Goal: Transaction & Acquisition: Download file/media

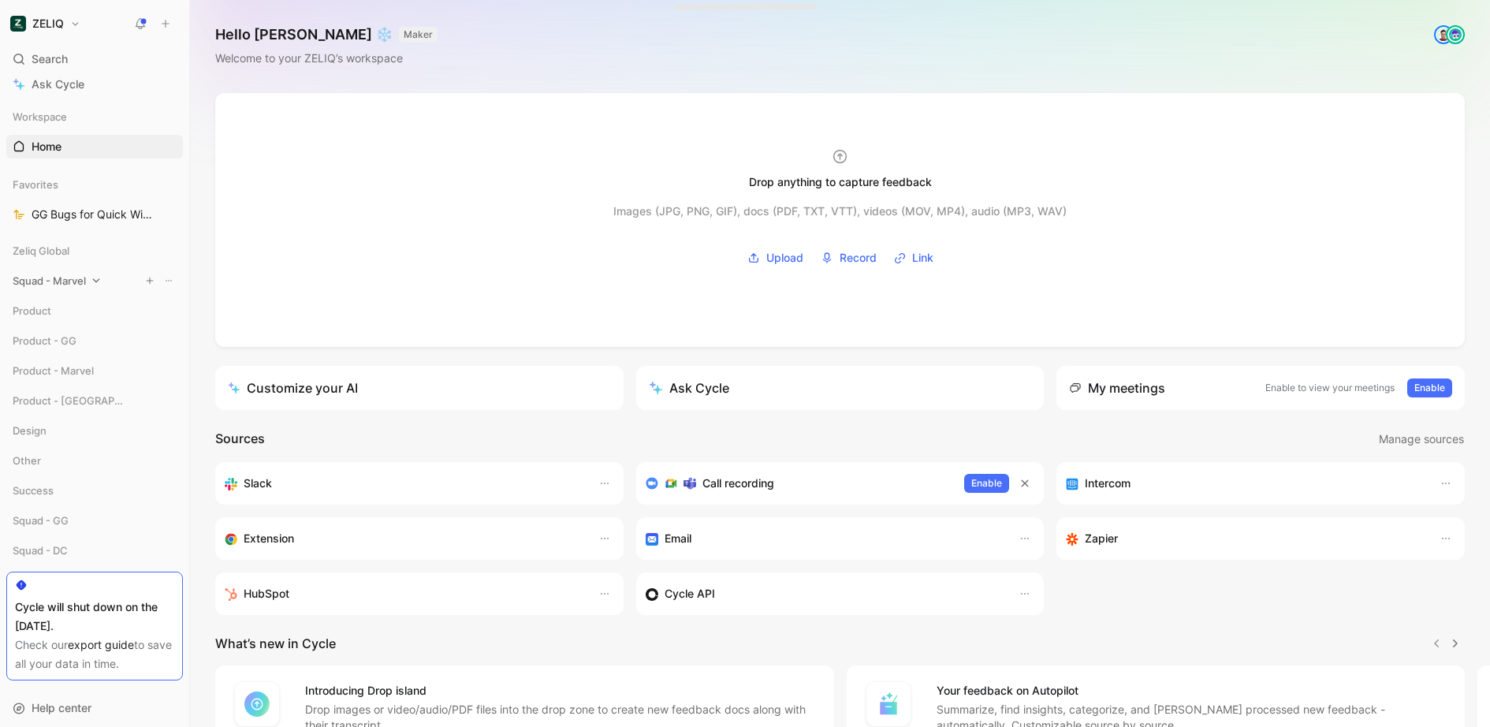
click at [104, 288] on div "Squad - Marvel" at bounding box center [94, 281] width 177 height 24
click at [79, 281] on span "Squad - Marvel" at bounding box center [49, 281] width 73 height 16
click at [67, 288] on div "Squad - Marvel" at bounding box center [94, 281] width 177 height 24
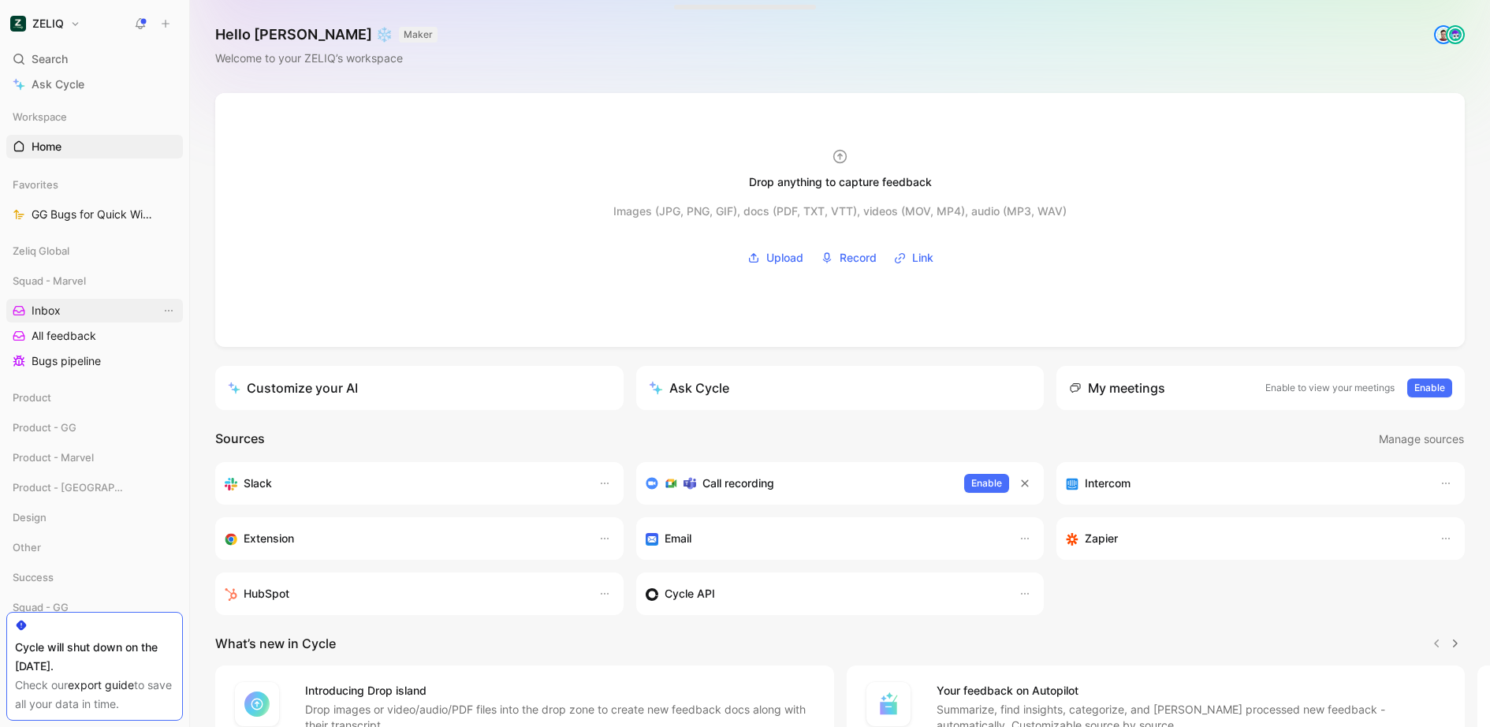
click at [80, 309] on link "Inbox" at bounding box center [94, 311] width 177 height 24
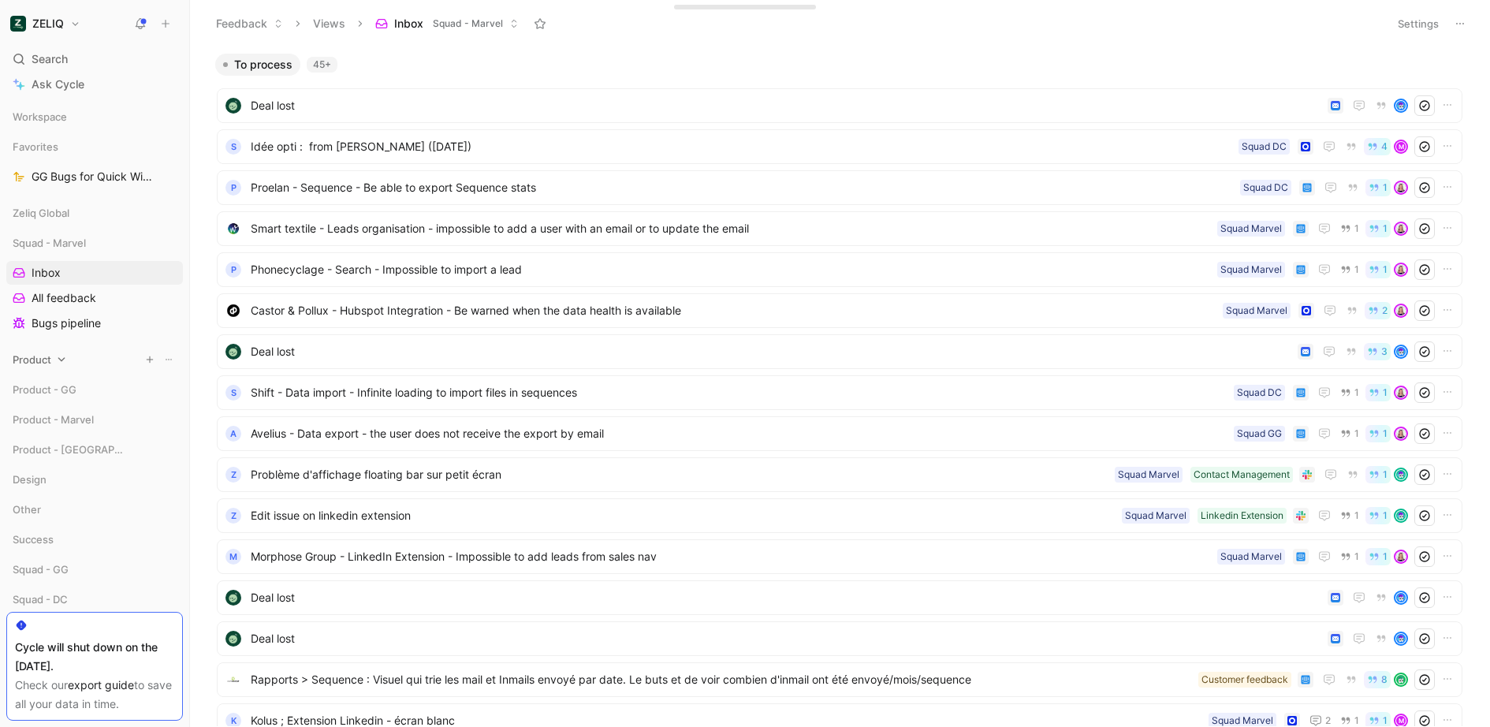
click at [104, 355] on div "Product" at bounding box center [94, 360] width 177 height 24
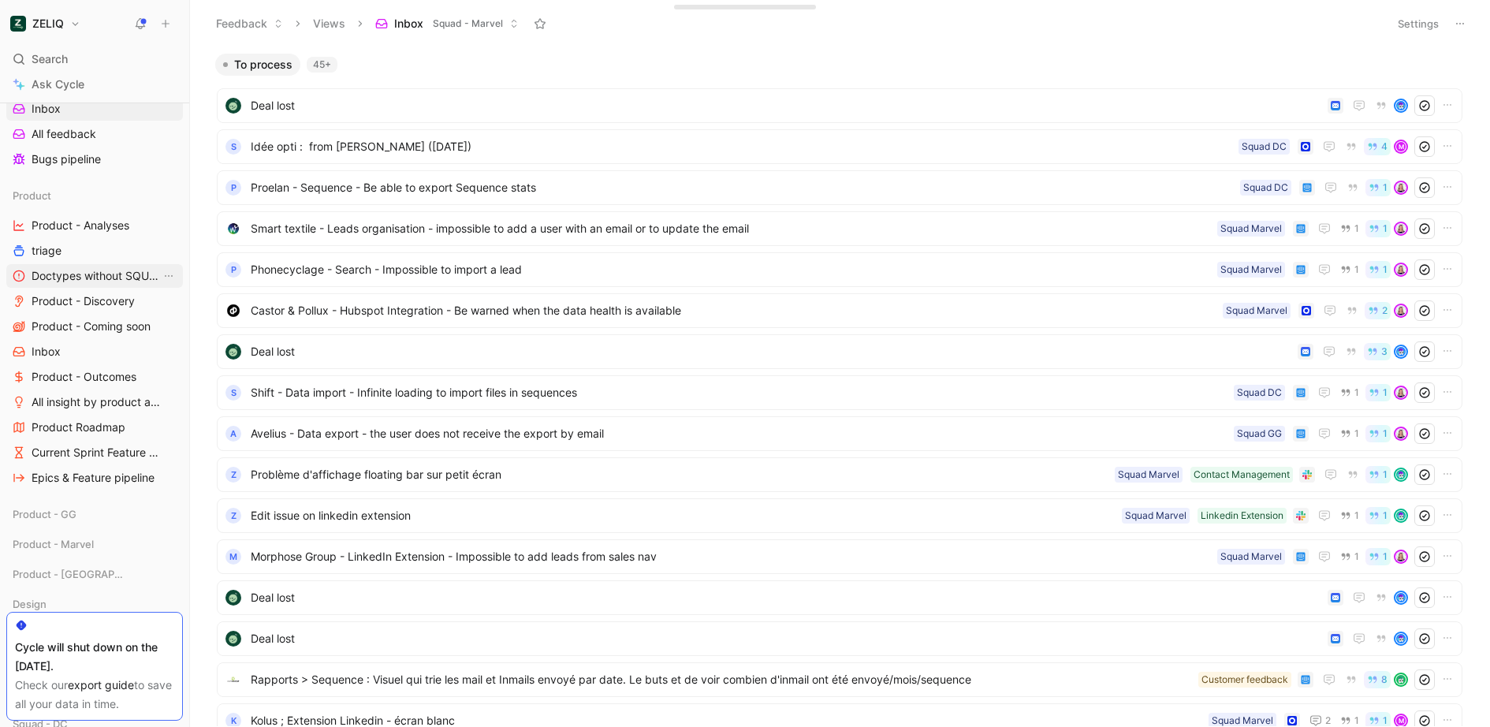
scroll to position [201, 0]
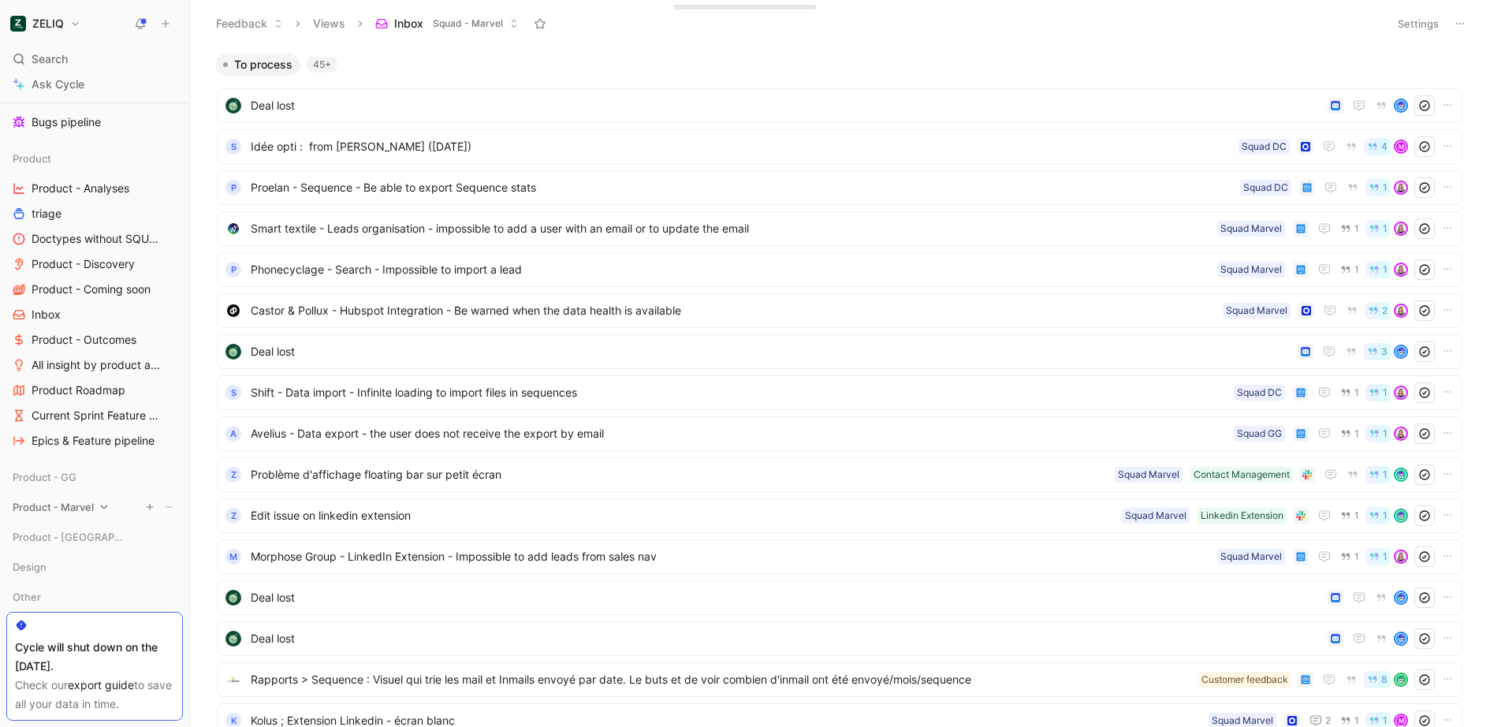
click at [80, 503] on span "Product - Marvel" at bounding box center [53, 507] width 81 height 16
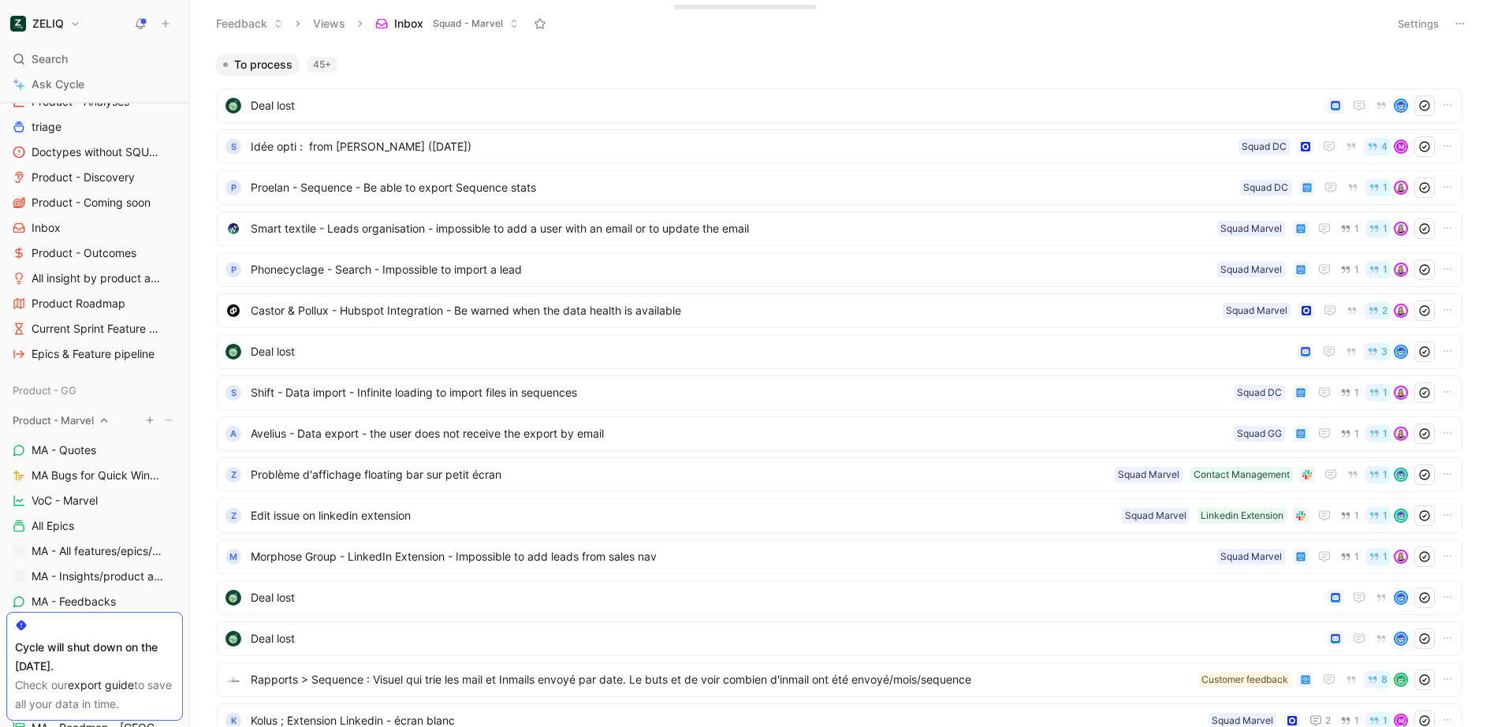
scroll to position [308, 0]
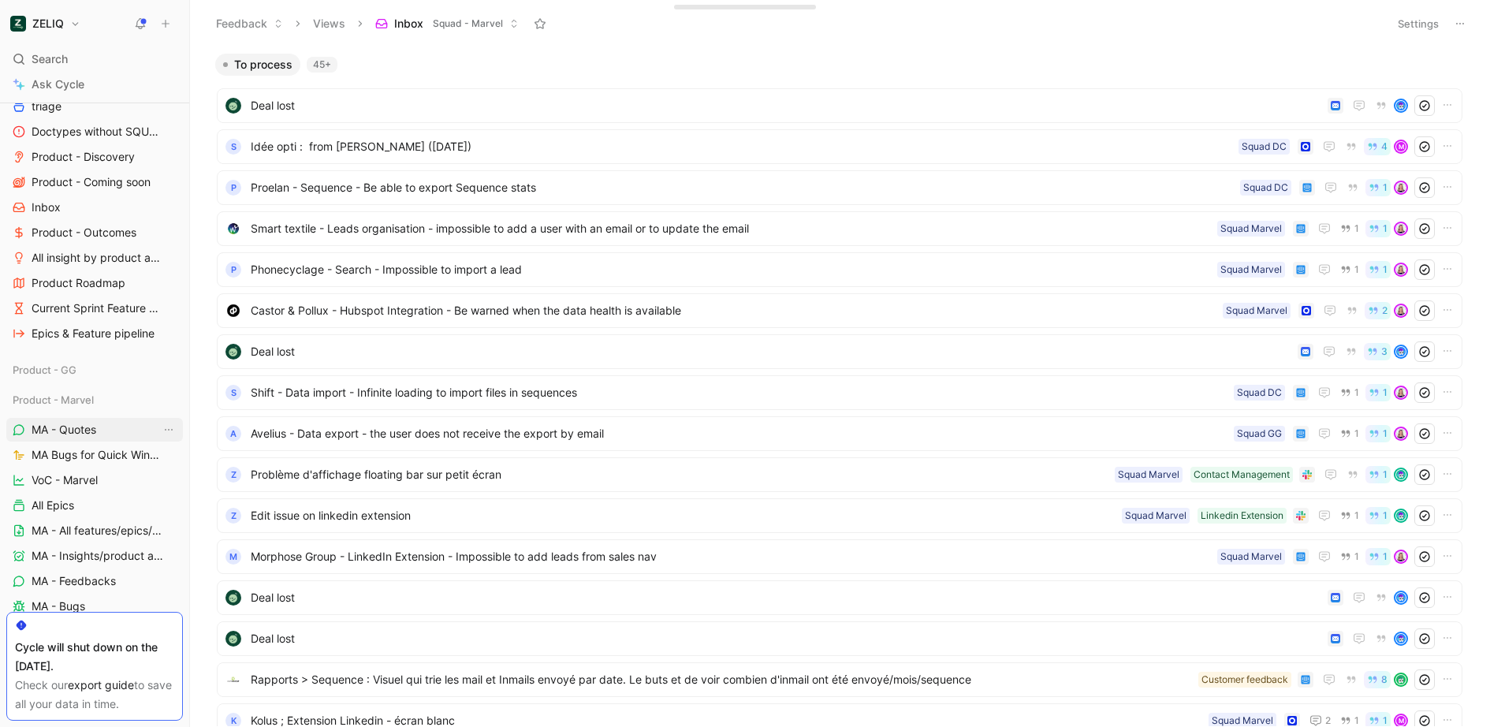
click at [84, 419] on link "MA - Quotes" at bounding box center [94, 430] width 177 height 24
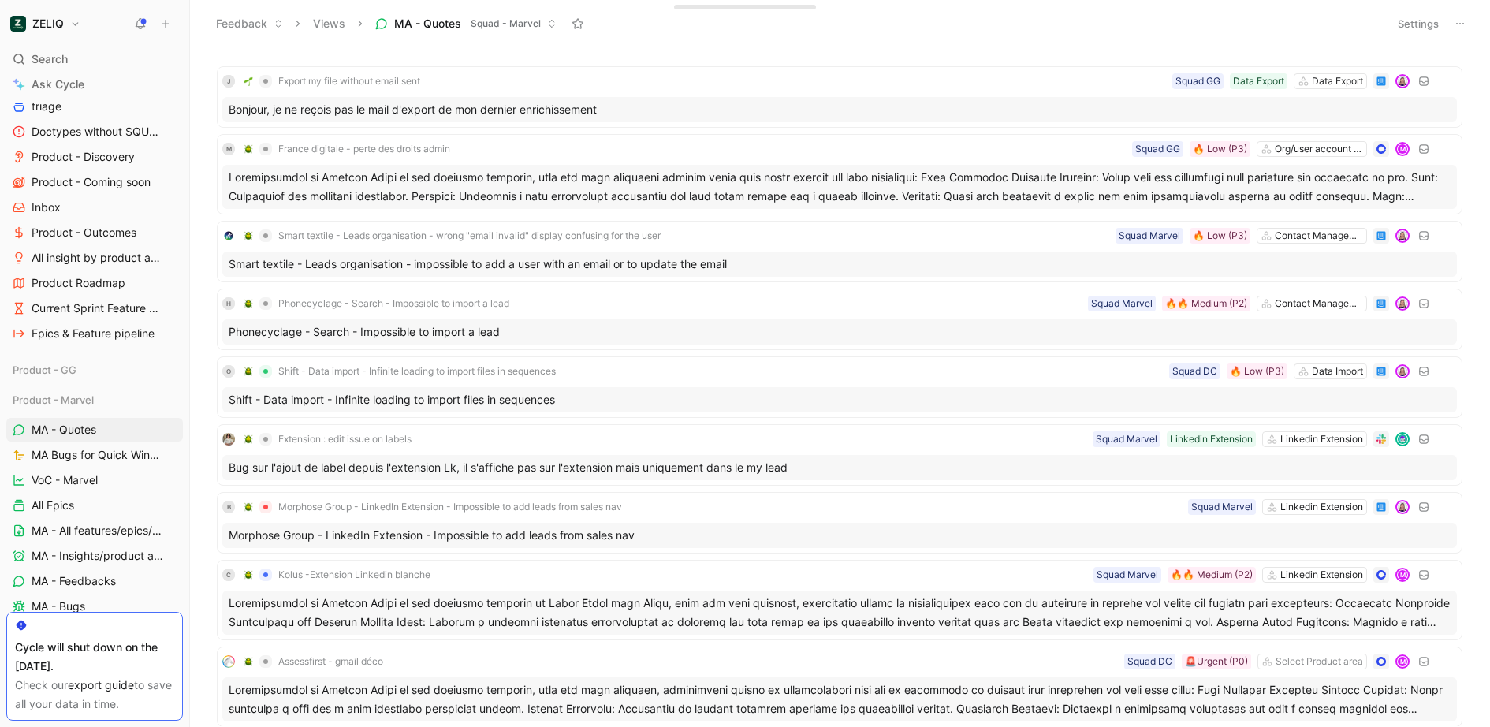
click at [1459, 24] on icon at bounding box center [1459, 23] width 13 height 13
click at [1365, 85] on span "Export in CSV" at bounding box center [1380, 79] width 71 height 13
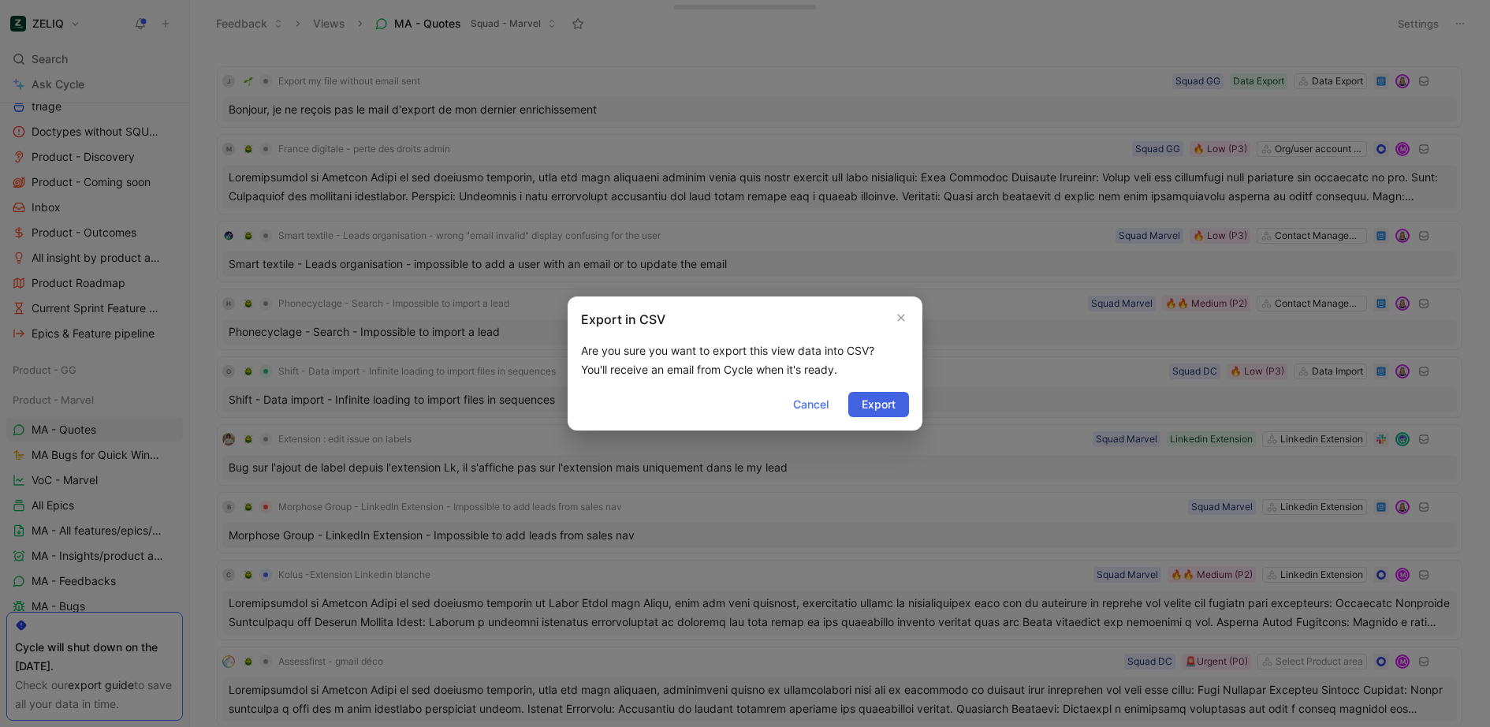
click at [880, 403] on span "Export" at bounding box center [879, 404] width 34 height 19
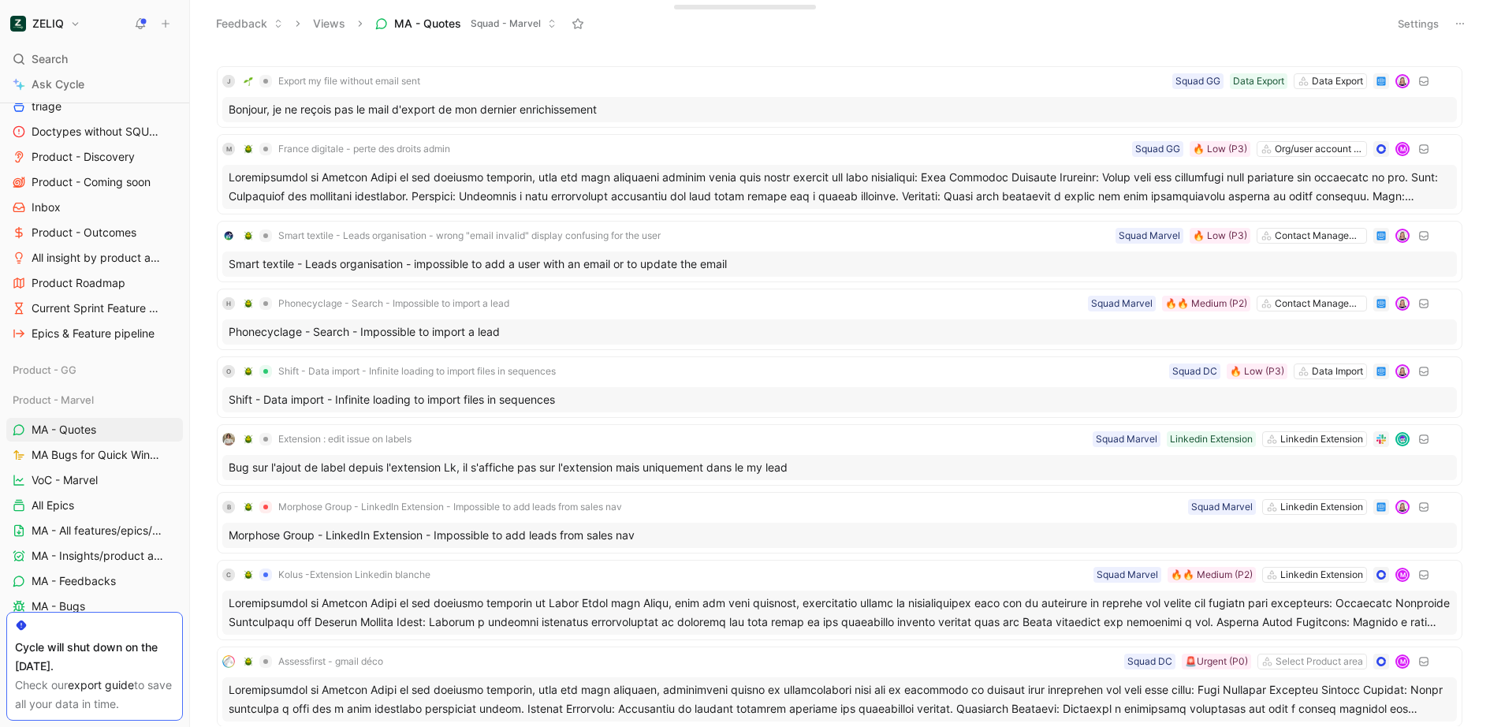
click at [1453, 20] on button at bounding box center [1460, 24] width 22 height 22
click at [500, 28] on span "Squad - Marvel" at bounding box center [506, 24] width 70 height 16
